Goal: Task Accomplishment & Management: Manage account settings

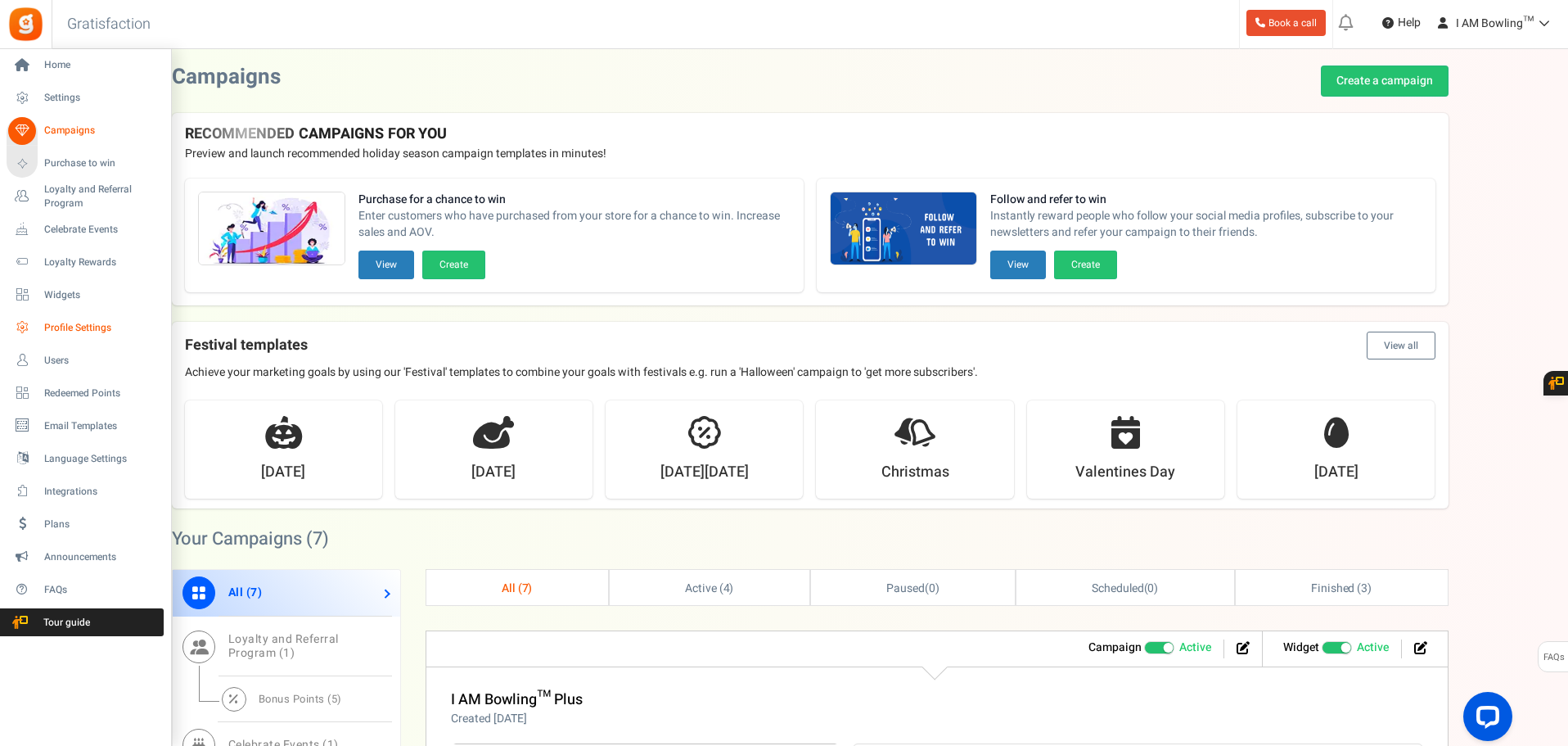
click at [71, 325] on span "Profile Settings" at bounding box center [102, 328] width 114 height 14
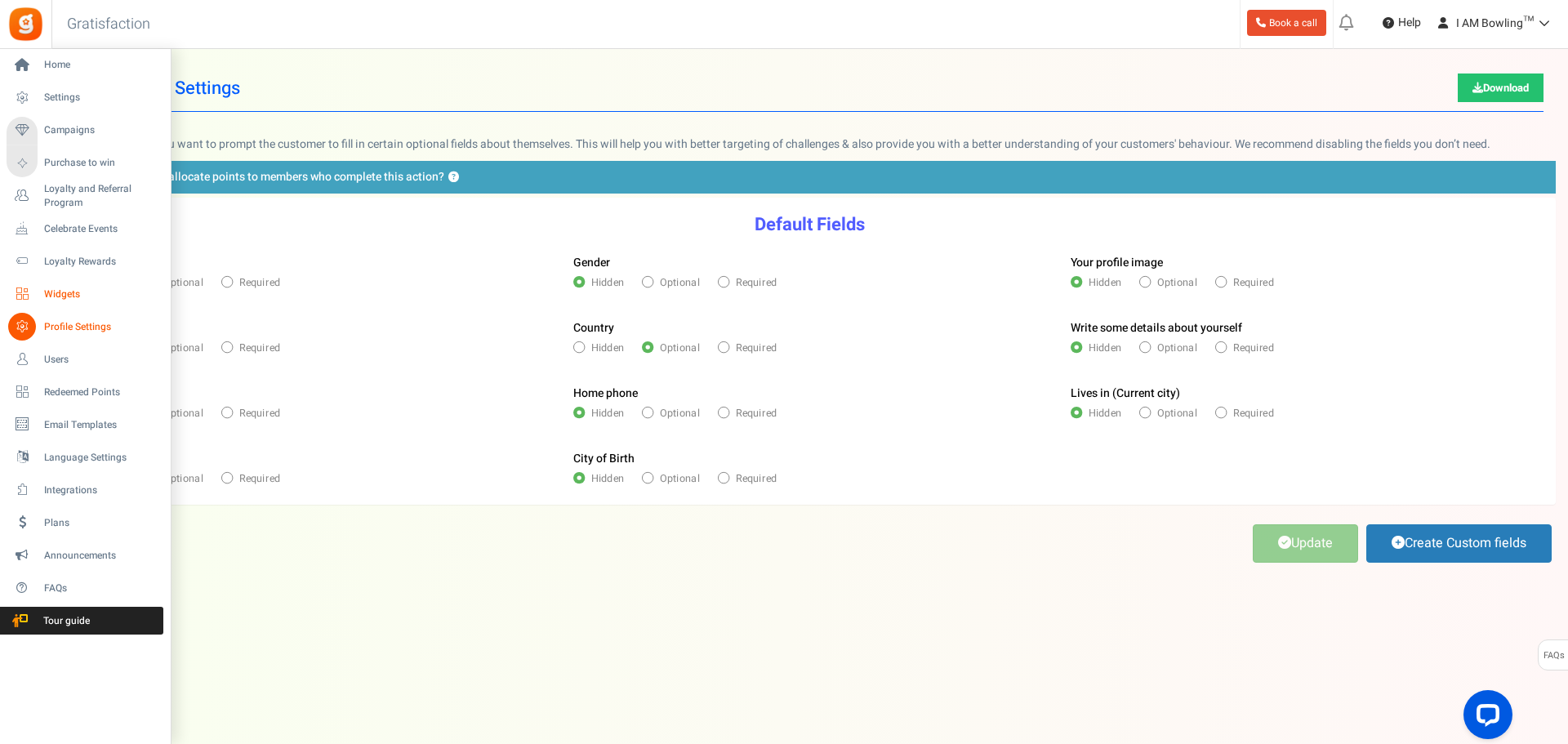
click at [77, 293] on span "Widgets" at bounding box center [101, 294] width 114 height 14
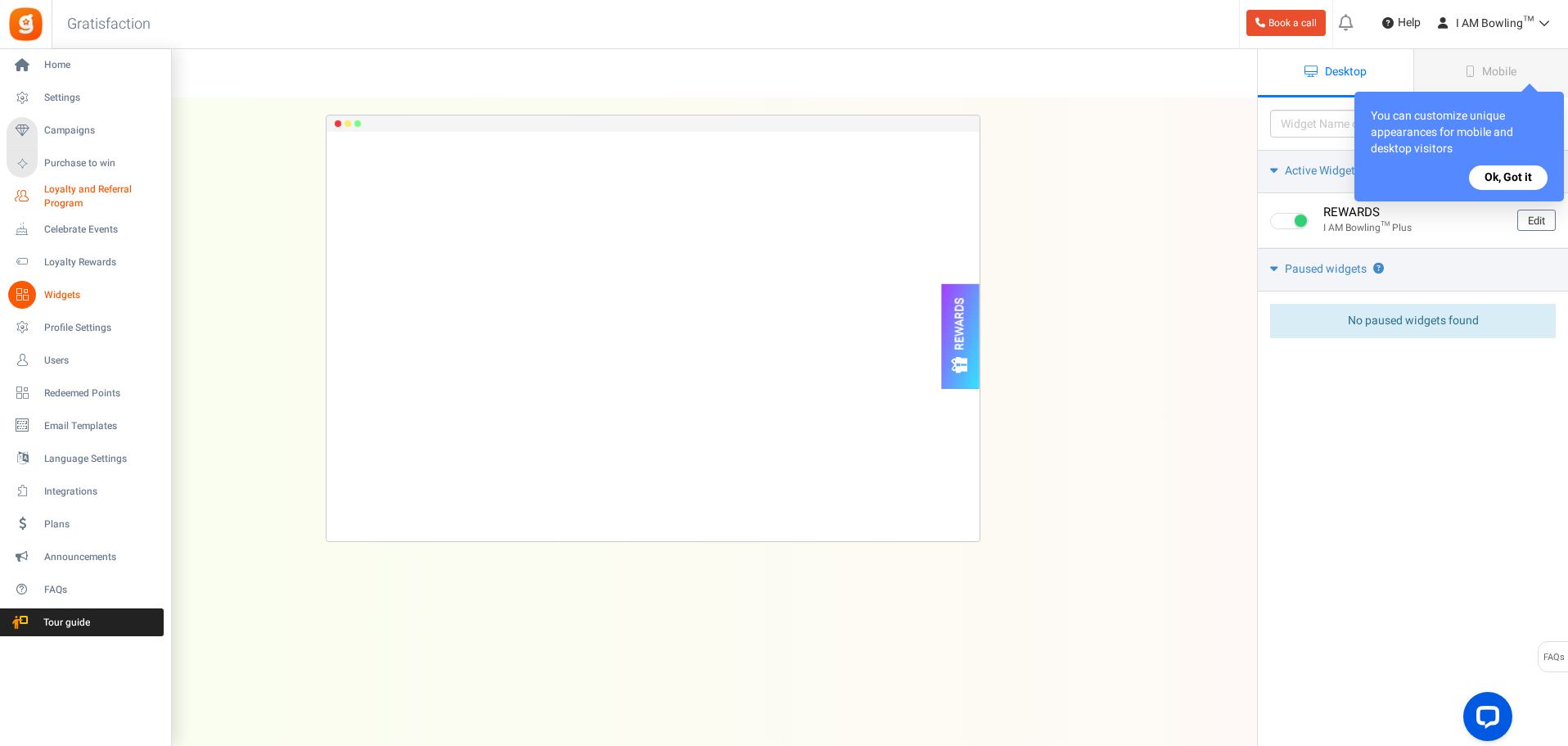
click at [76, 209] on span "Loyalty and Referral Program" at bounding box center [104, 196] width 120 height 28
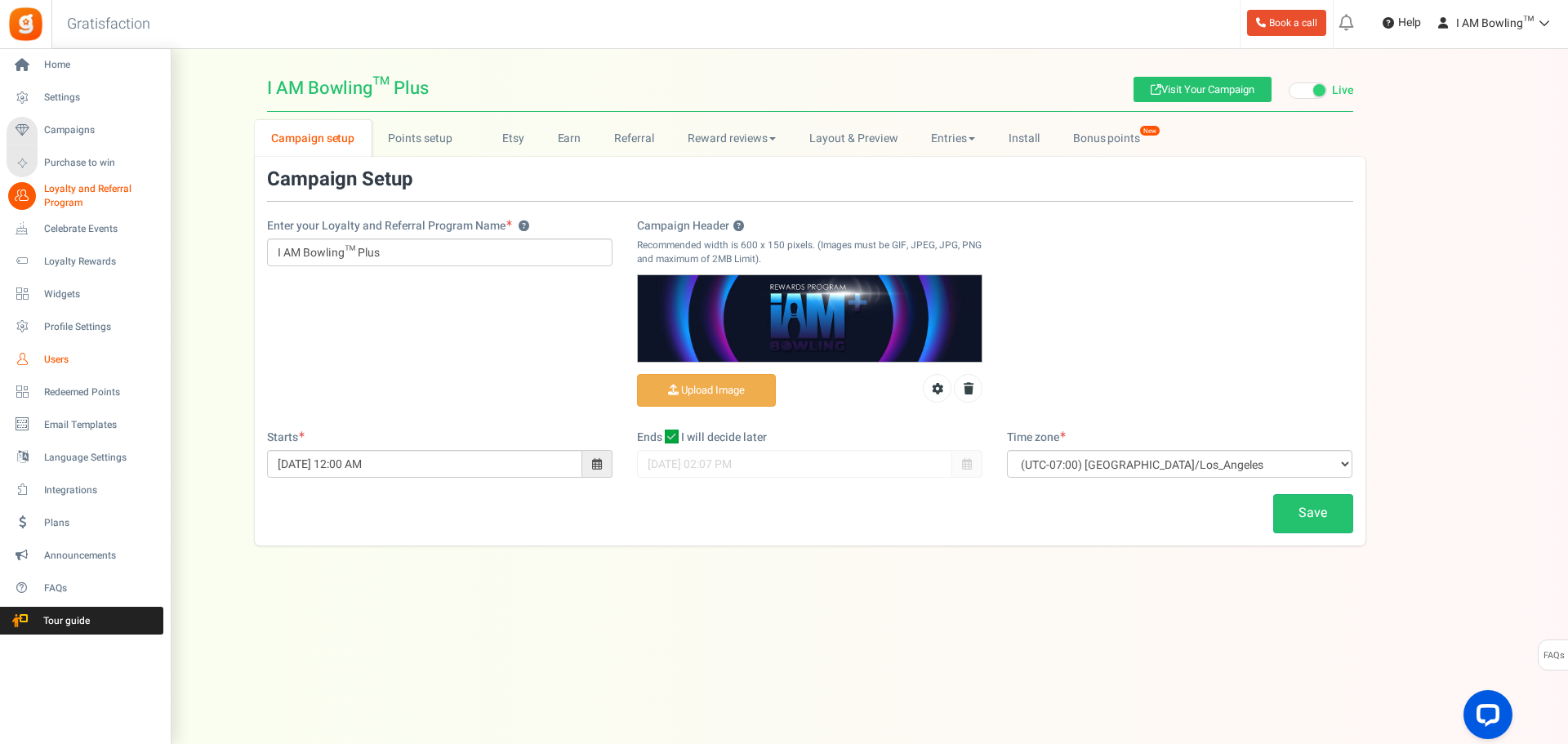
click at [68, 358] on span "Users" at bounding box center [101, 359] width 114 height 14
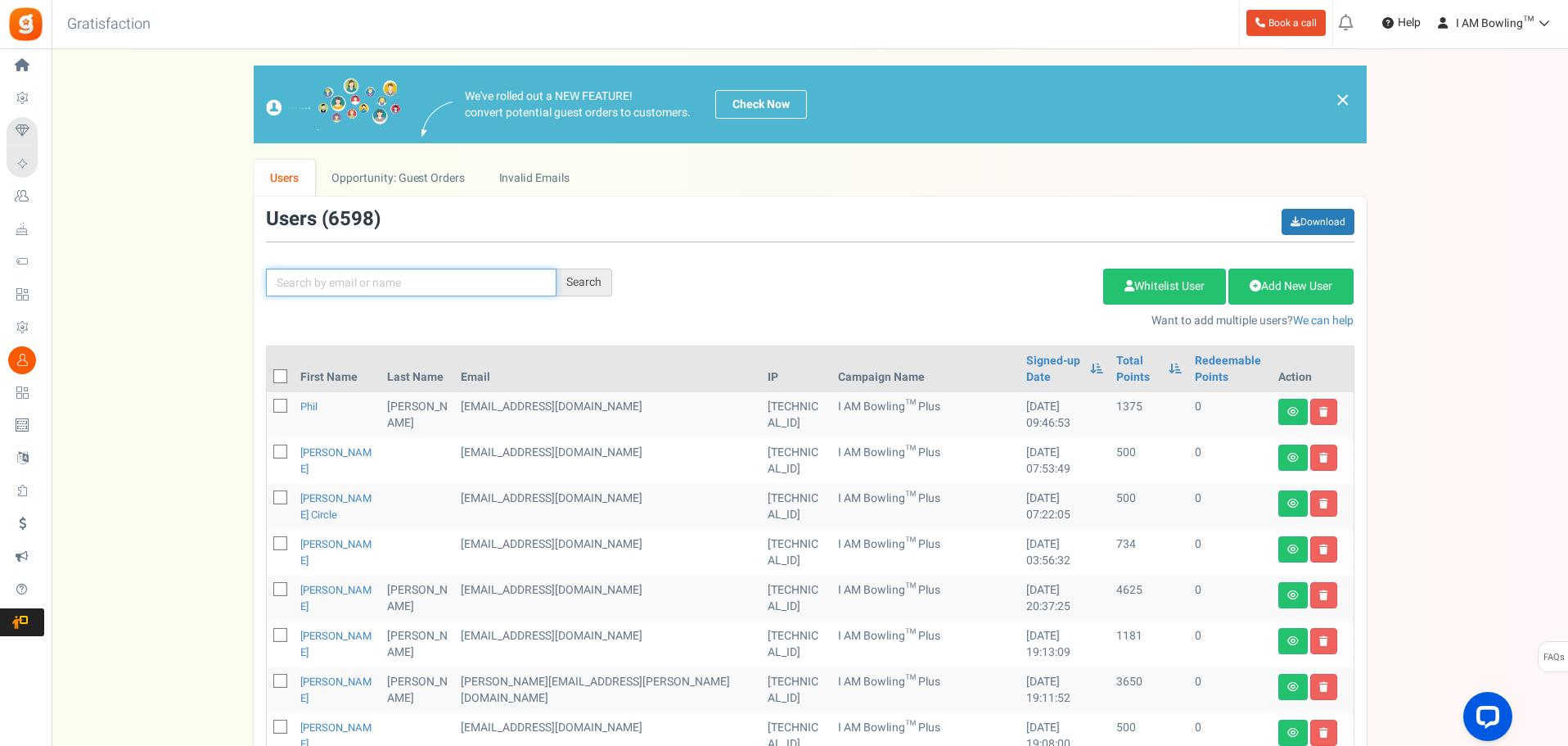
click at [398, 280] on input "text" at bounding box center [411, 282] width 290 height 28
paste input "[EMAIL_ADDRESS][DOMAIN_NAME]"
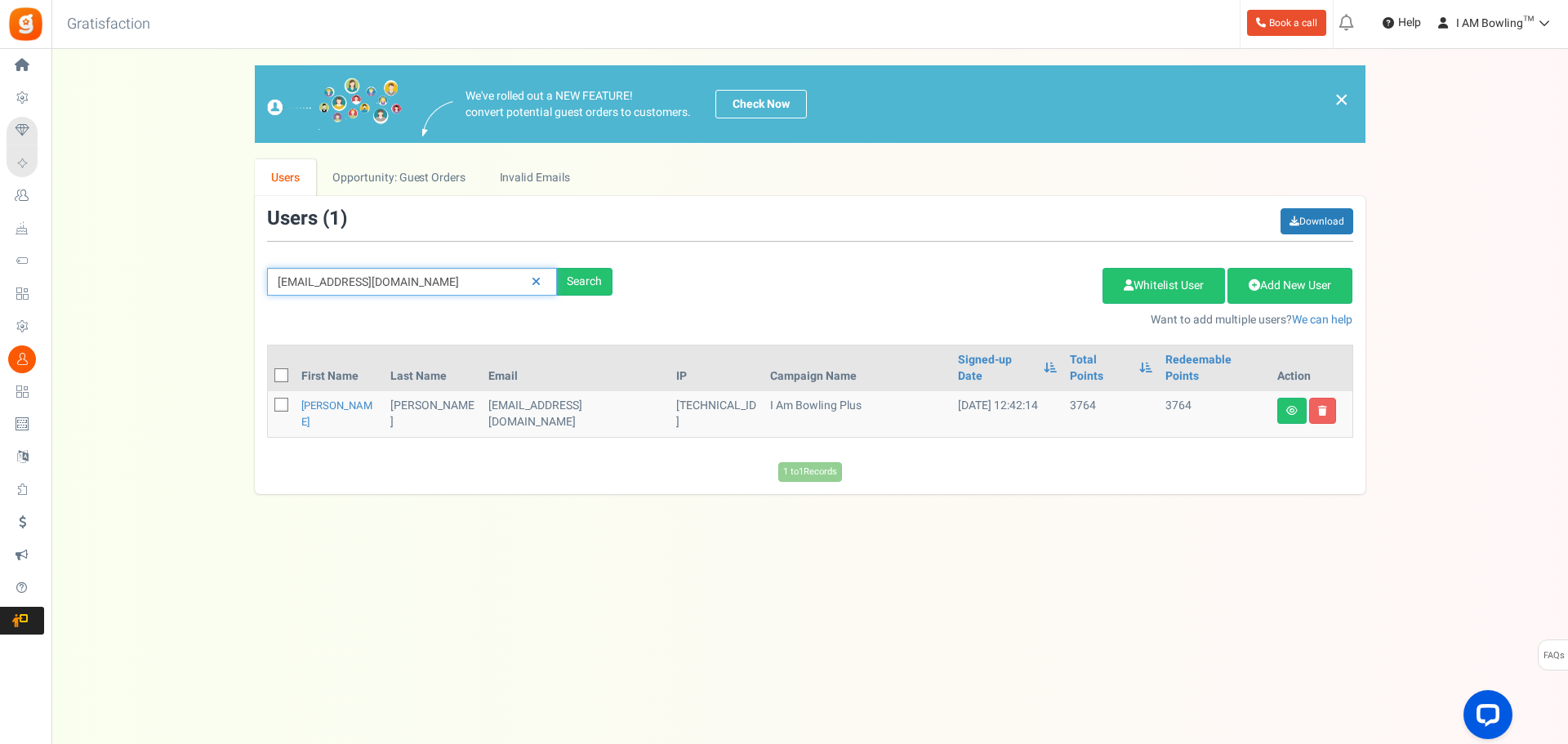
drag, startPoint x: 405, startPoint y: 272, endPoint x: 206, endPoint y: 279, distance: 199.1
click at [206, 279] on div "We've rolled out a NEW FEATURE! convert potential guest orders to customers. Ch…" at bounding box center [809, 280] width 1484 height 429
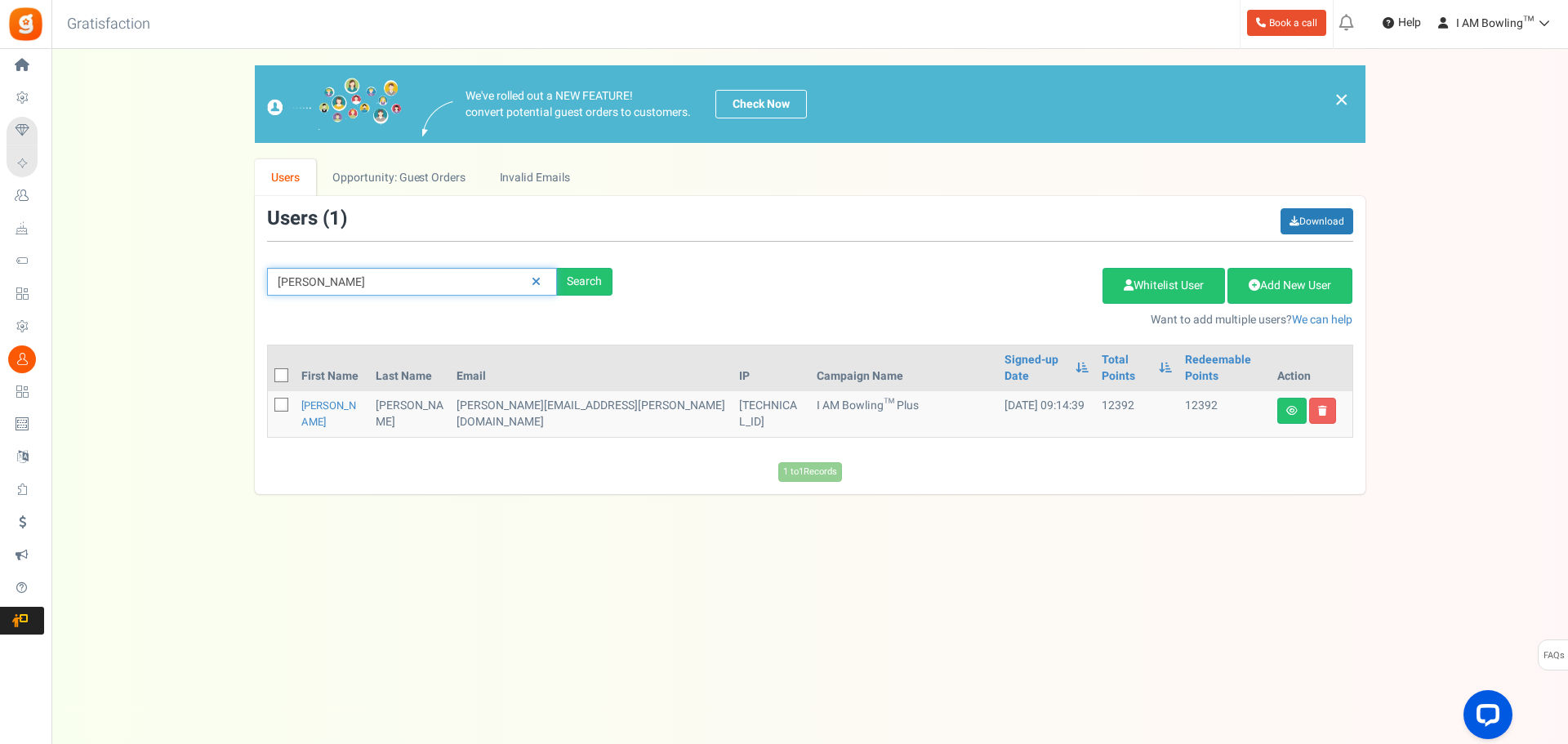
drag, startPoint x: 392, startPoint y: 285, endPoint x: 168, endPoint y: 280, distance: 224.1
click at [168, 280] on div "We've rolled out a NEW FEATURE! convert potential guest orders to customers. Ch…" at bounding box center [809, 280] width 1484 height 429
type input "[PERSON_NAME]"
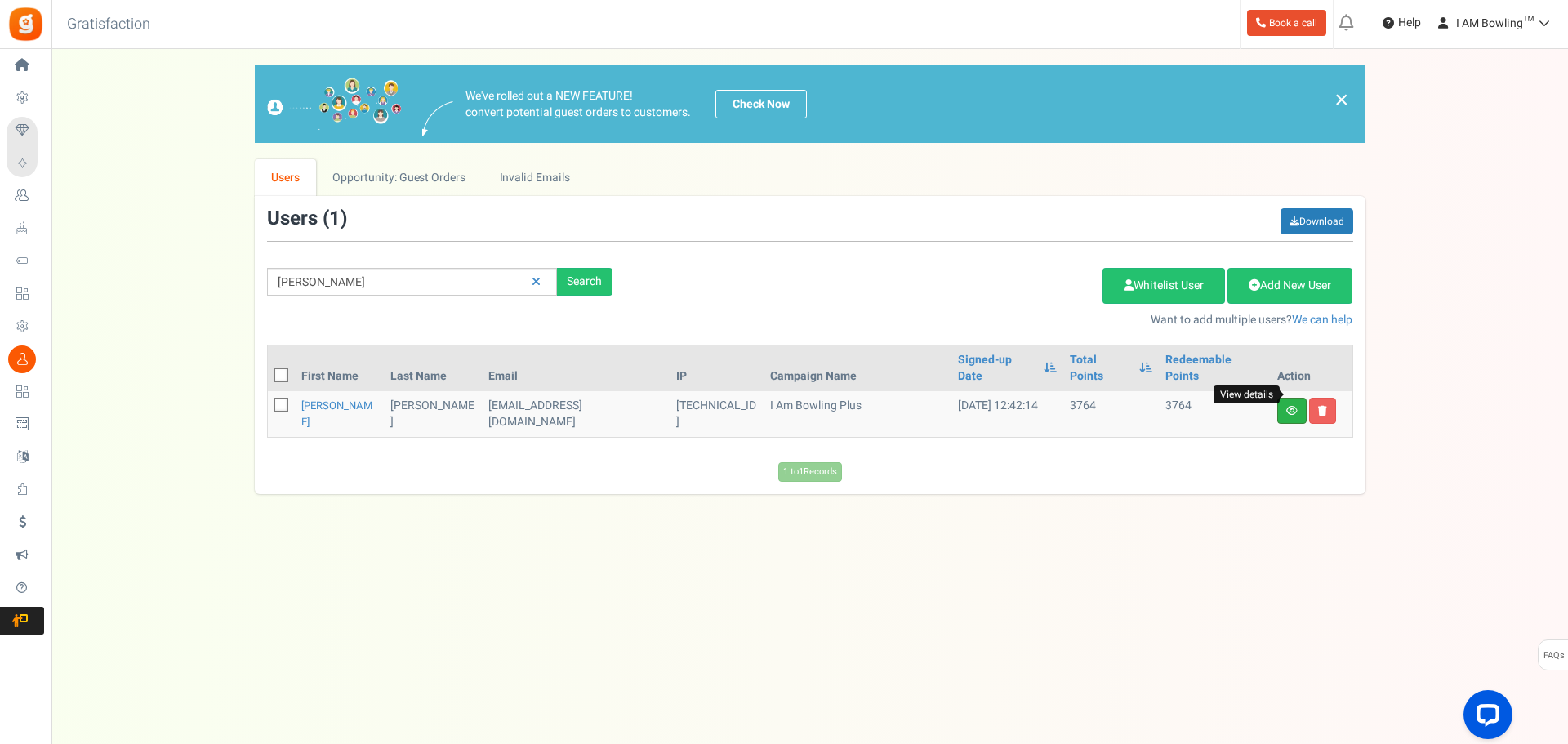
click at [1291, 405] on icon at bounding box center [1292, 410] width 12 height 10
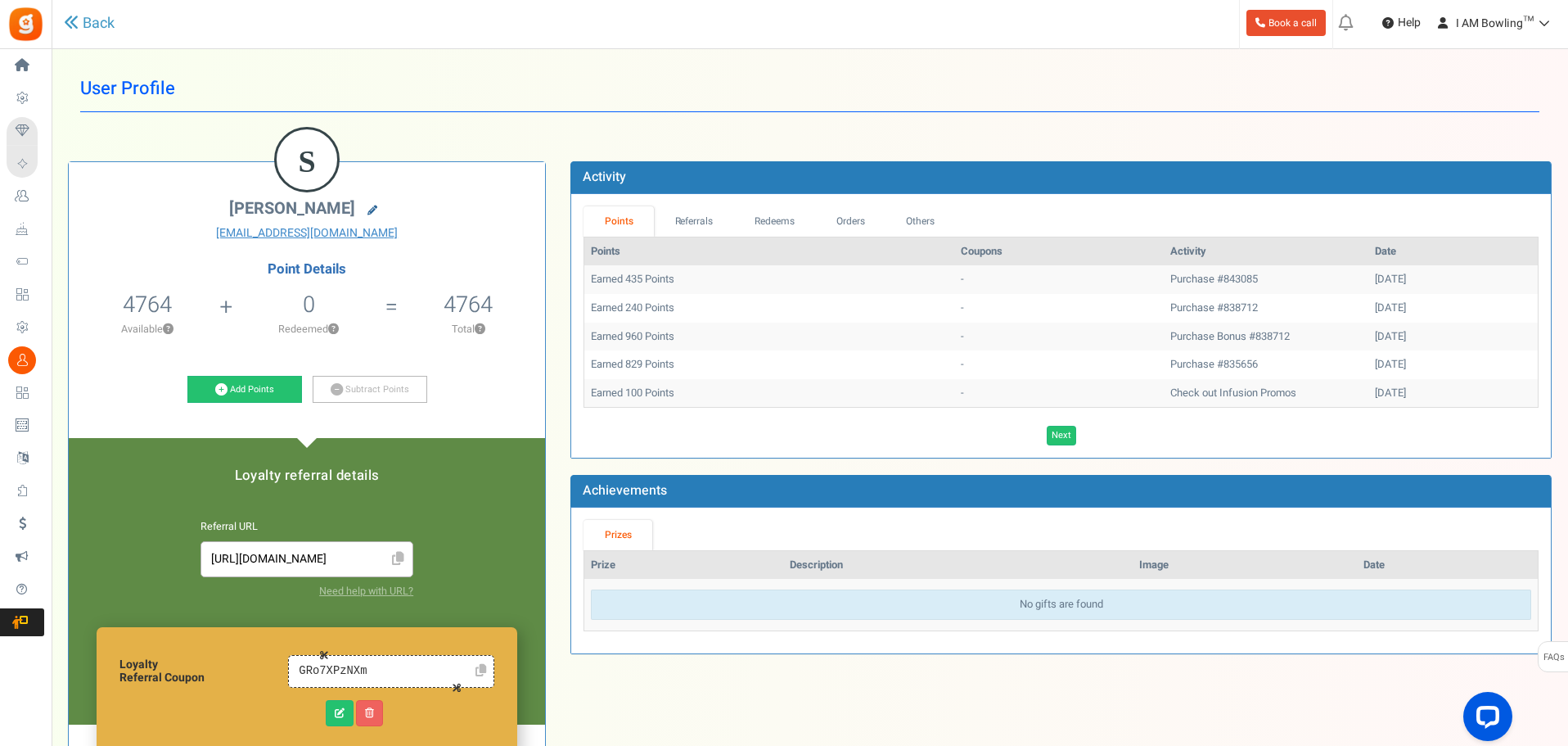
click at [368, 205] on icon at bounding box center [372, 210] width 10 height 10
type input "[PERSON_NAME]"
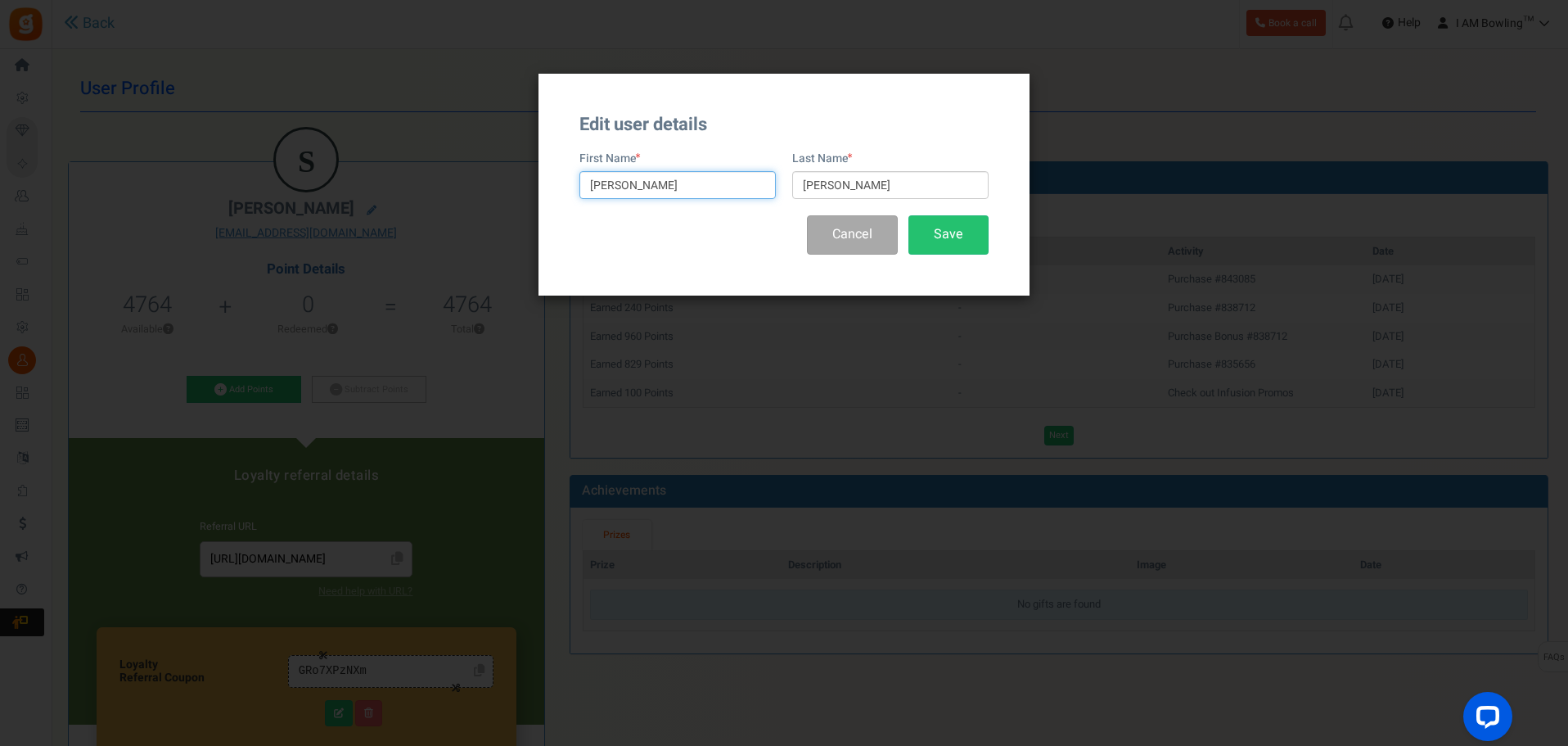
drag, startPoint x: 681, startPoint y: 188, endPoint x: 563, endPoint y: 189, distance: 118.0
click at [563, 189] on div "Edit user details First Name [PERSON_NAME] Last Name [PERSON_NAME] Cancel Save" at bounding box center [784, 184] width 491 height 221
type input "[PERSON_NAME]"
drag, startPoint x: 877, startPoint y: 187, endPoint x: 740, endPoint y: 184, distance: 137.0
click at [740, 184] on div "First Name [PERSON_NAME] Last Name [PERSON_NAME]" at bounding box center [784, 182] width 409 height 64
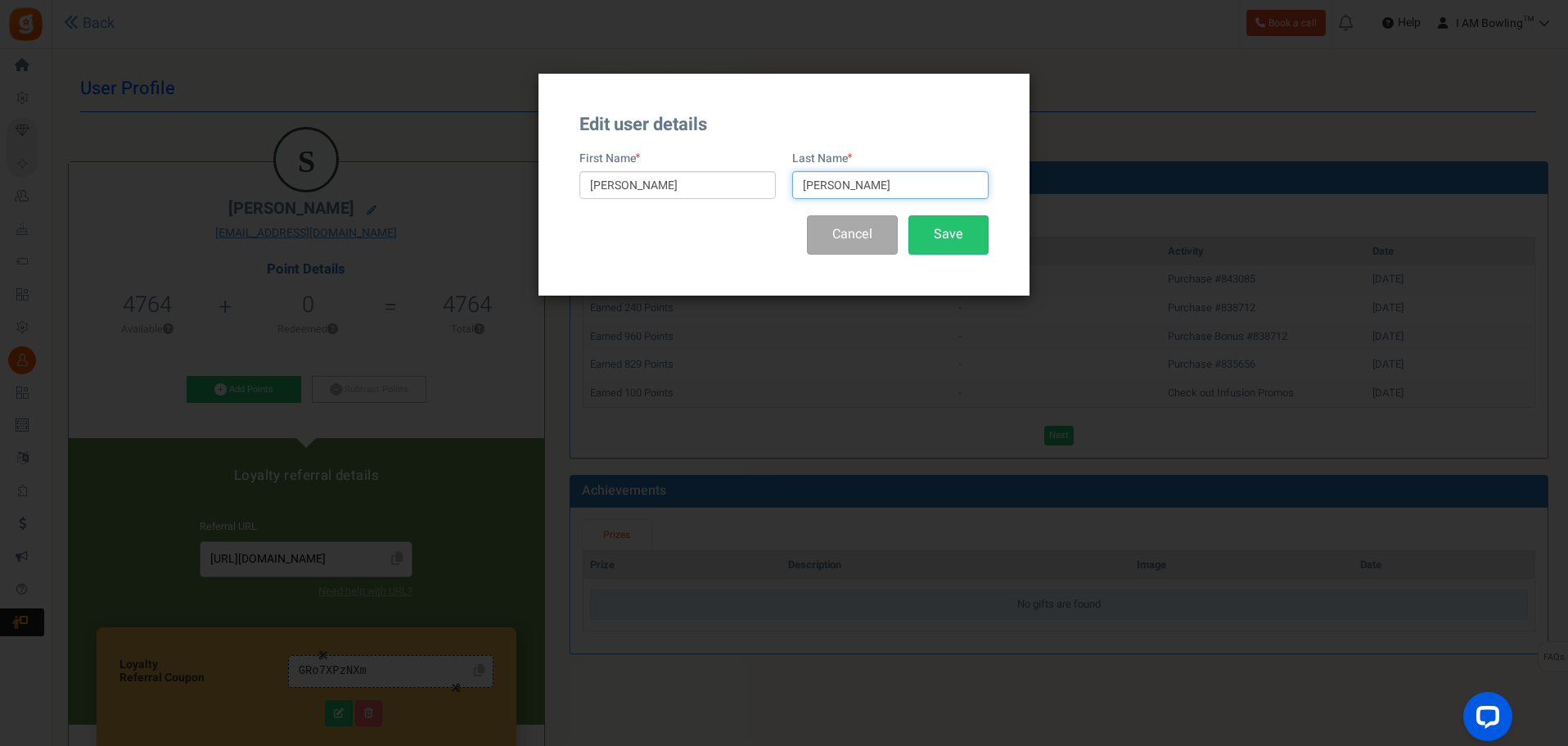
type input "[PERSON_NAME]"
click at [726, 247] on div "Cancel Save" at bounding box center [784, 234] width 409 height 38
click at [961, 241] on button "Save" at bounding box center [948, 234] width 80 height 38
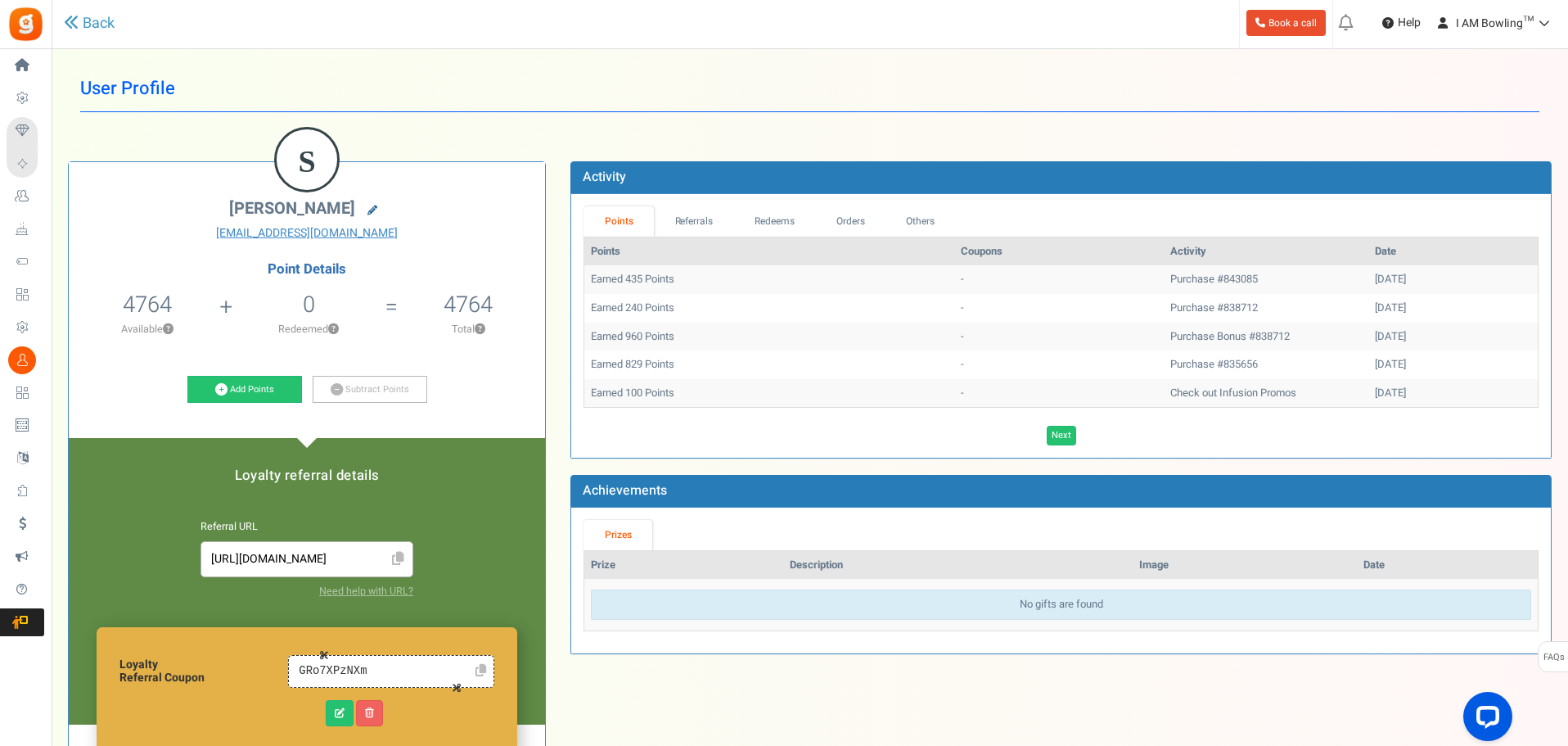
click at [370, 209] on icon at bounding box center [372, 210] width 10 height 10
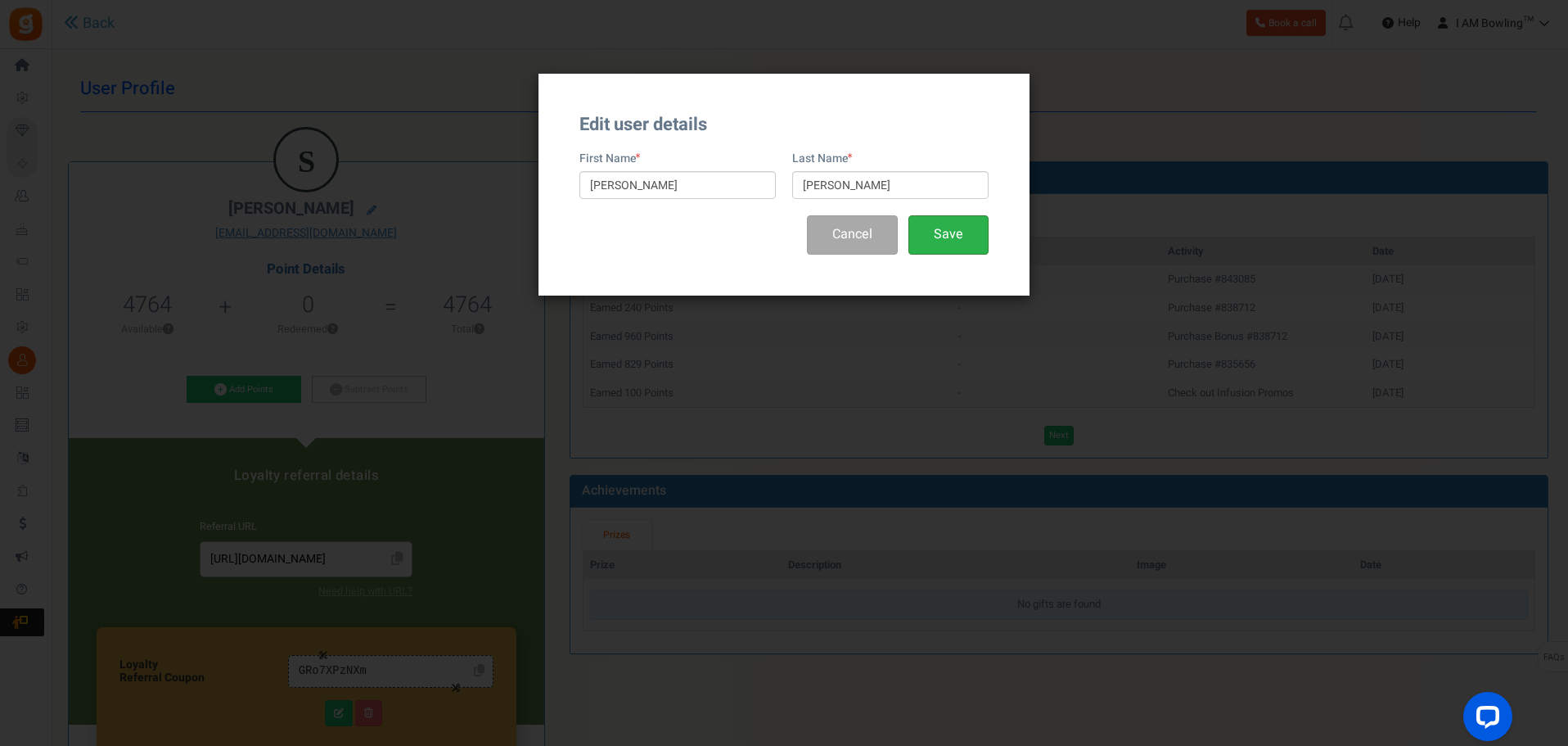
click at [940, 239] on button "Save" at bounding box center [948, 234] width 80 height 38
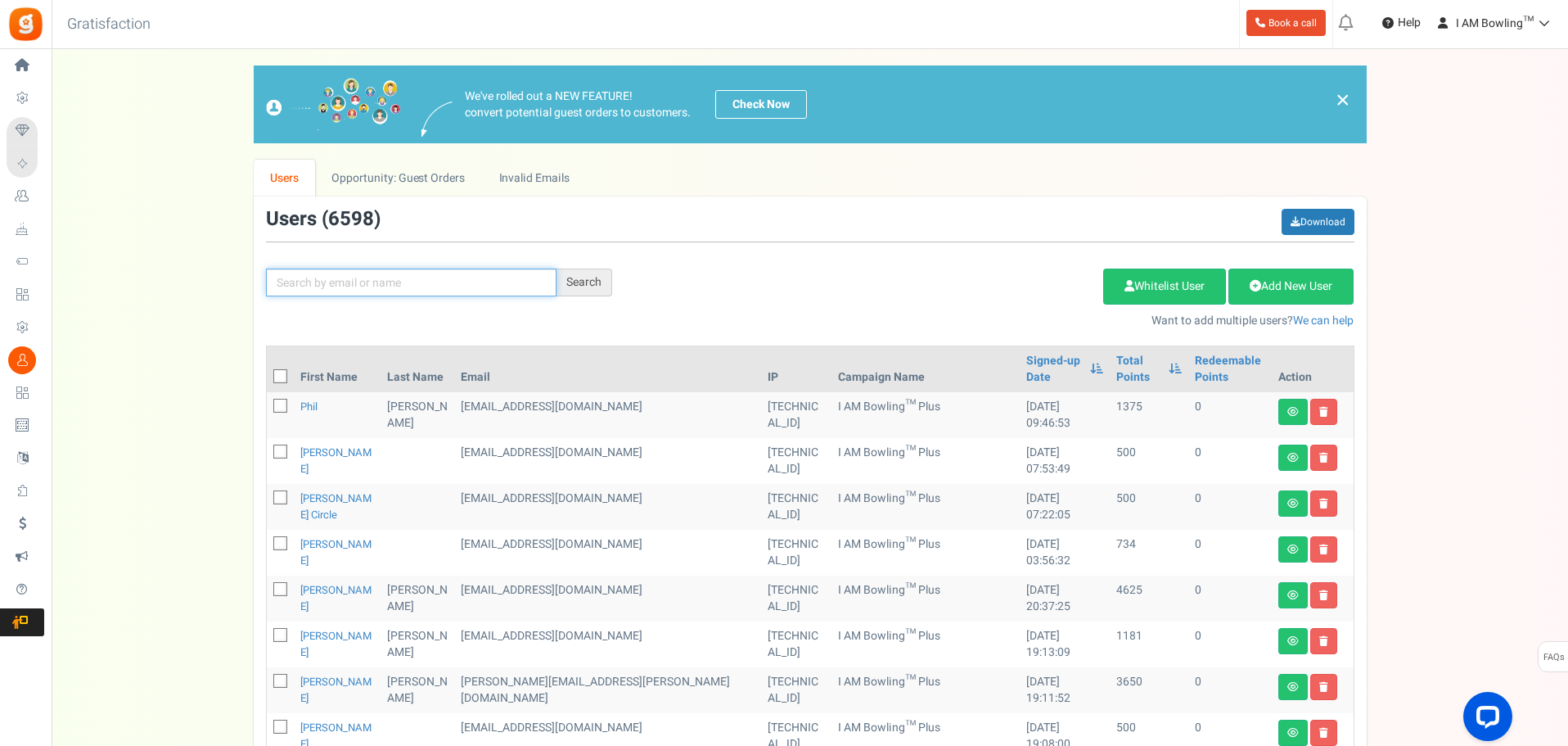
click at [395, 274] on input "text" at bounding box center [411, 282] width 290 height 28
type input "[PERSON_NAME]"
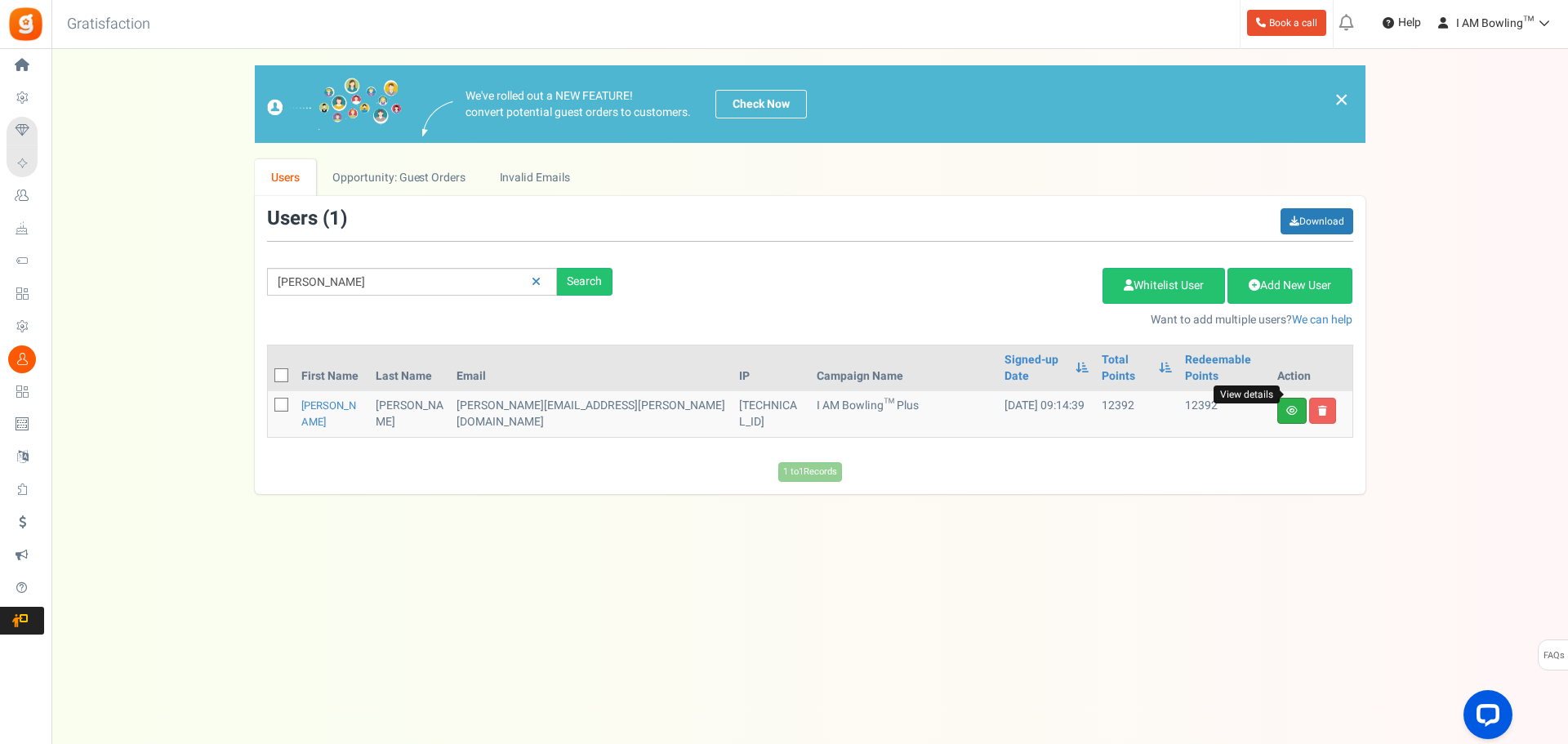
click at [1286, 405] on icon at bounding box center [1292, 410] width 12 height 10
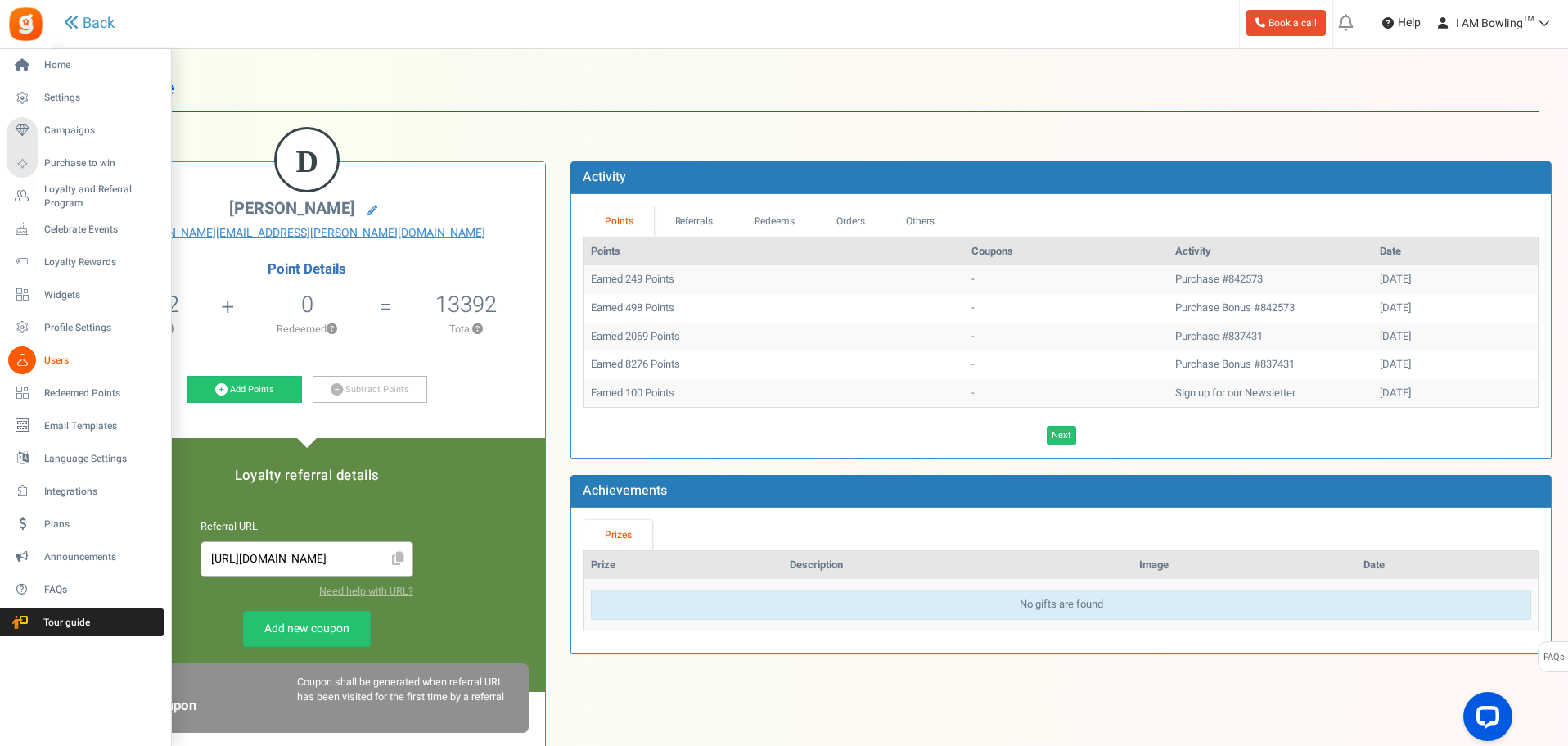
click at [61, 360] on span "Users" at bounding box center [102, 360] width 114 height 14
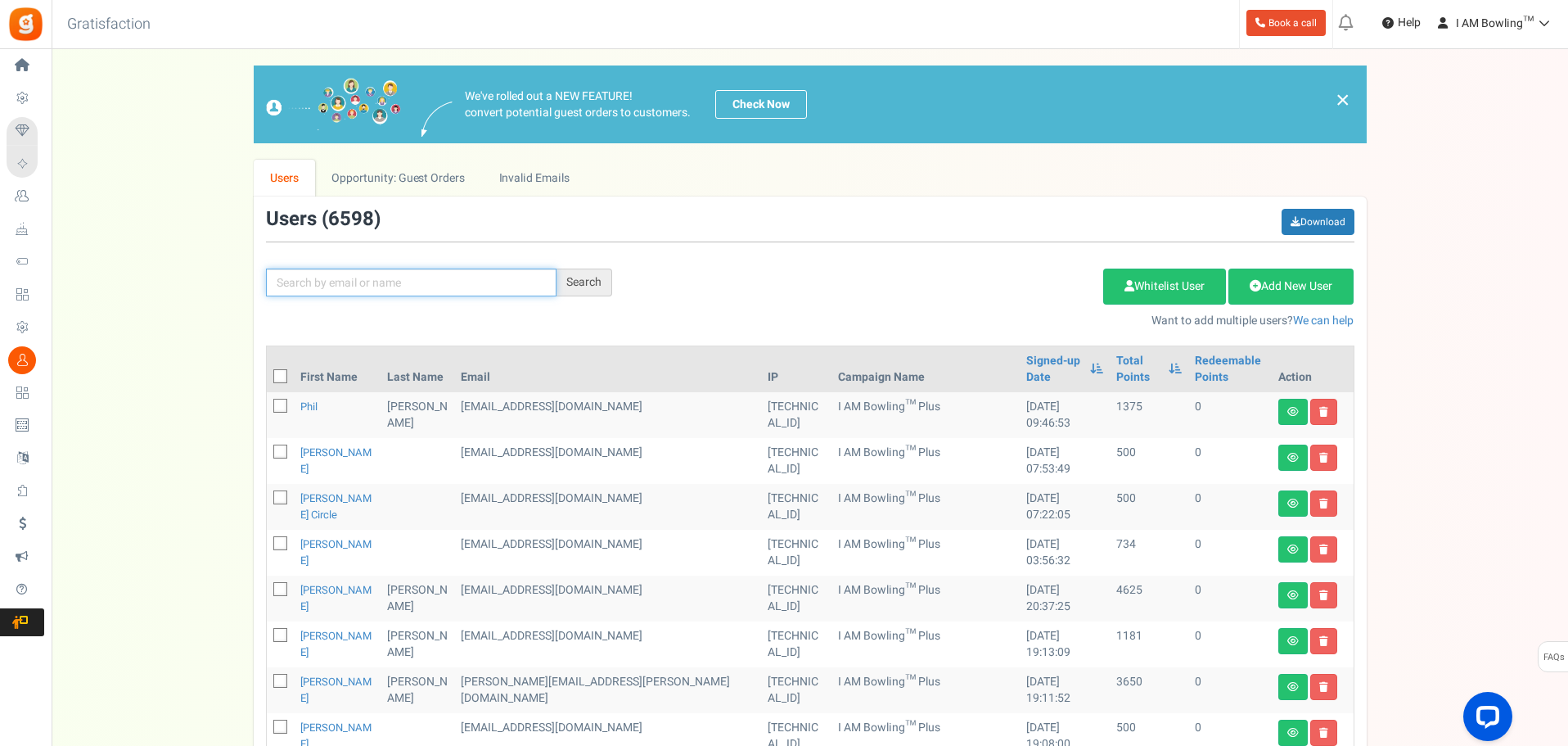
click at [475, 283] on input "text" at bounding box center [411, 282] width 290 height 28
paste input "[EMAIL_ADDRESS][DOMAIN_NAME]"
type input "[EMAIL_ADDRESS][DOMAIN_NAME]"
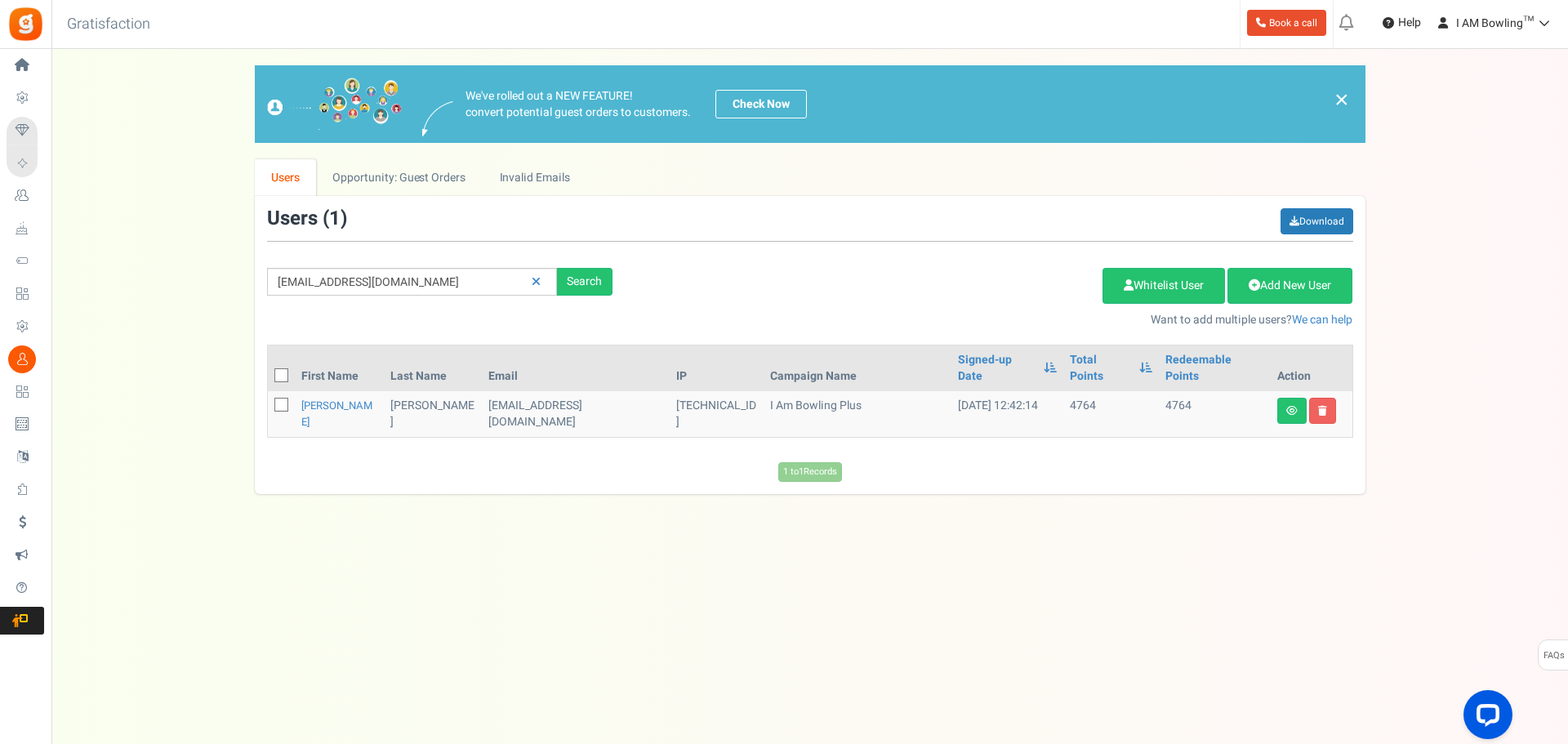
click at [13, 58] on icon at bounding box center [22, 65] width 28 height 28
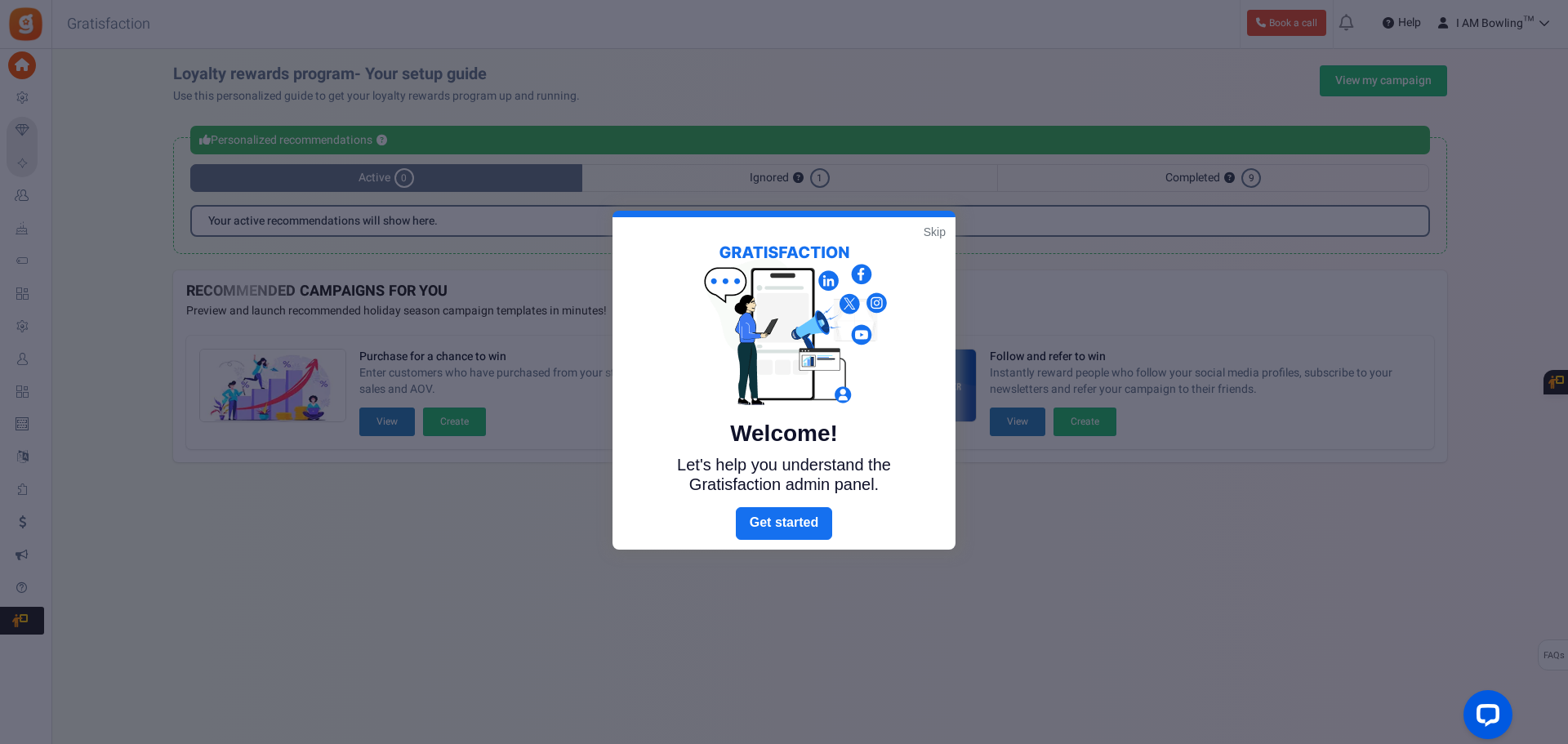
click at [938, 230] on link "Skip" at bounding box center [934, 232] width 22 height 16
